Goal: Find specific page/section

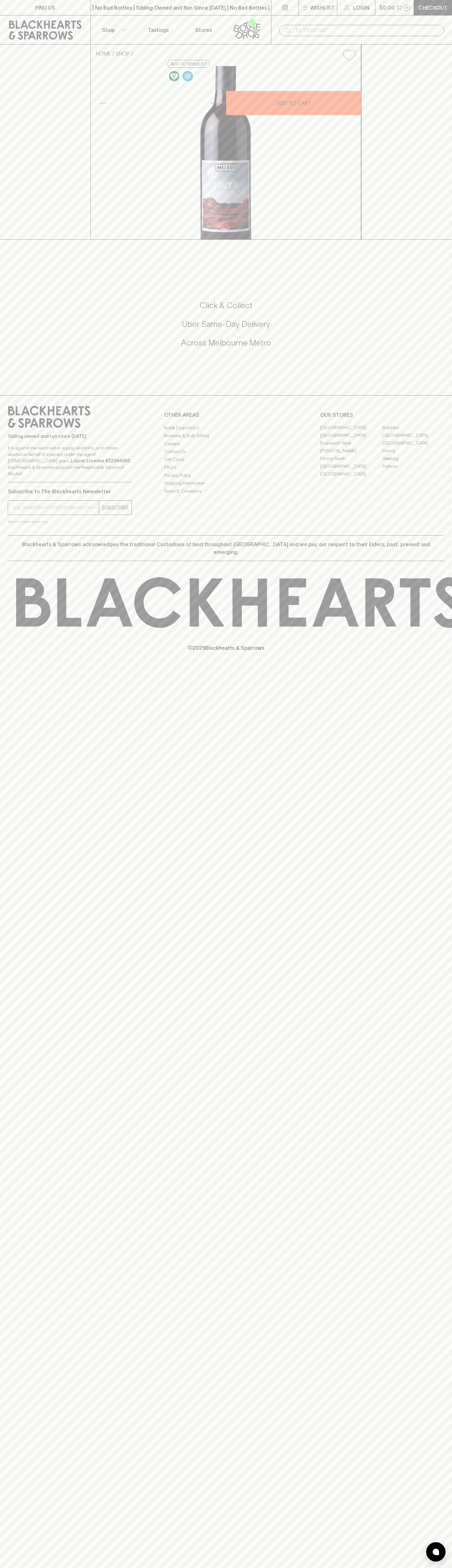
click at [183, 19] on link "Stores" at bounding box center [203, 29] width 45 height 29
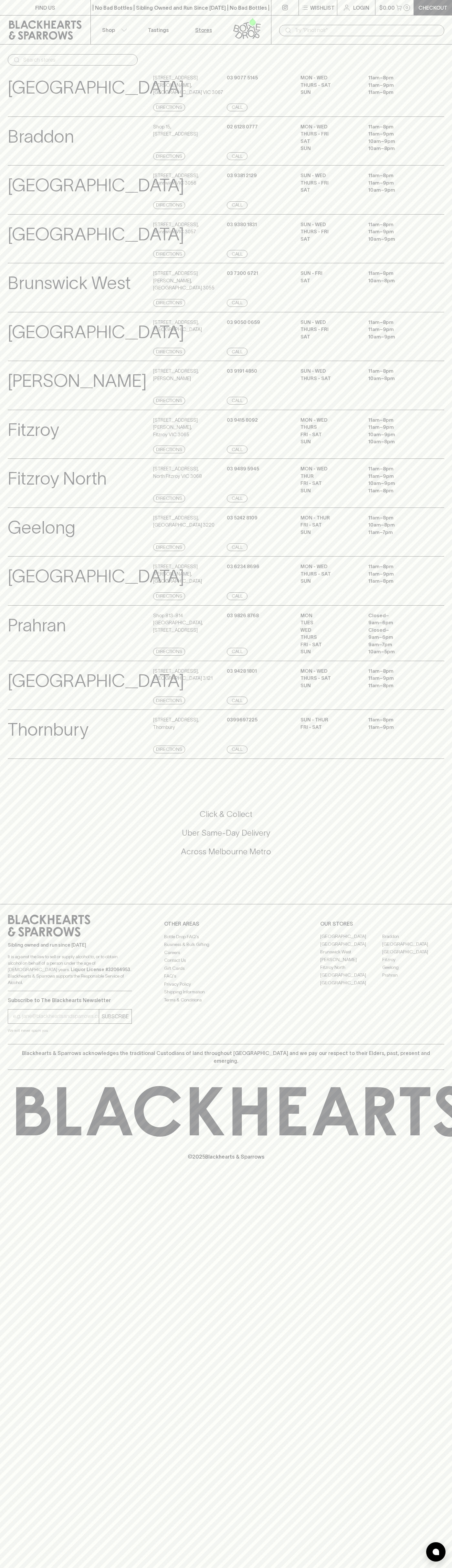
click at [437, 1500] on div "FIND US | No Bad Bottles | Sibling Owned and Run Since [DATE] | No Bad Bottles …" at bounding box center [226, 784] width 452 height 1568
click at [219, 1567] on html "FIND US | No Bad Bottles | Sibling Owned and Run Since [DATE] | No Bad Bottles …" at bounding box center [226, 784] width 452 height 1568
click at [7, 100] on div "[GEOGRAPHIC_DATA] View Store Details [STREET_ADDRESS][PERSON_NAME] Directions […" at bounding box center [226, 92] width 452 height 49
